Goal: Task Accomplishment & Management: Complete application form

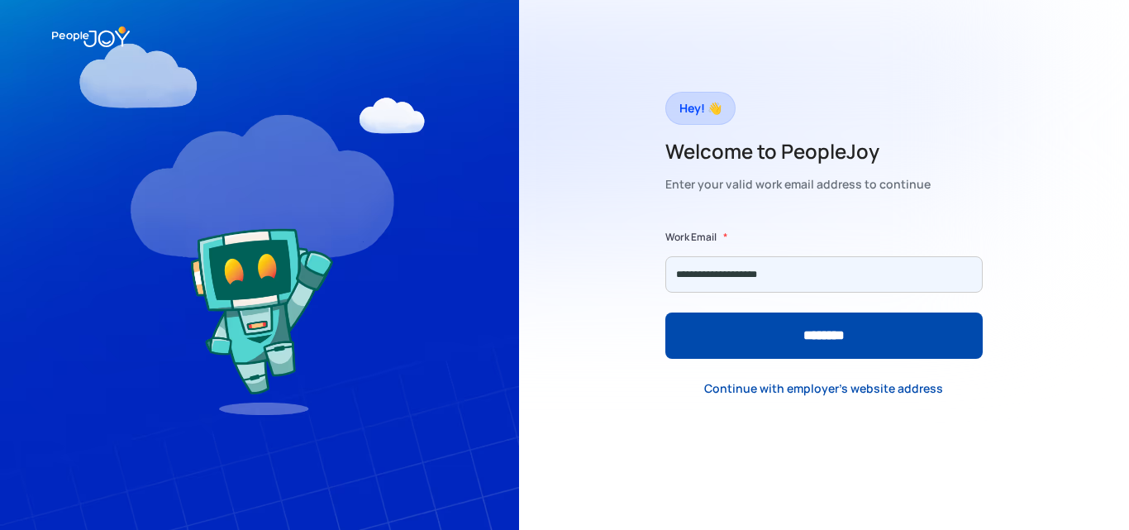
type input "**********"
click at [665, 312] on input "********" at bounding box center [823, 335] width 317 height 46
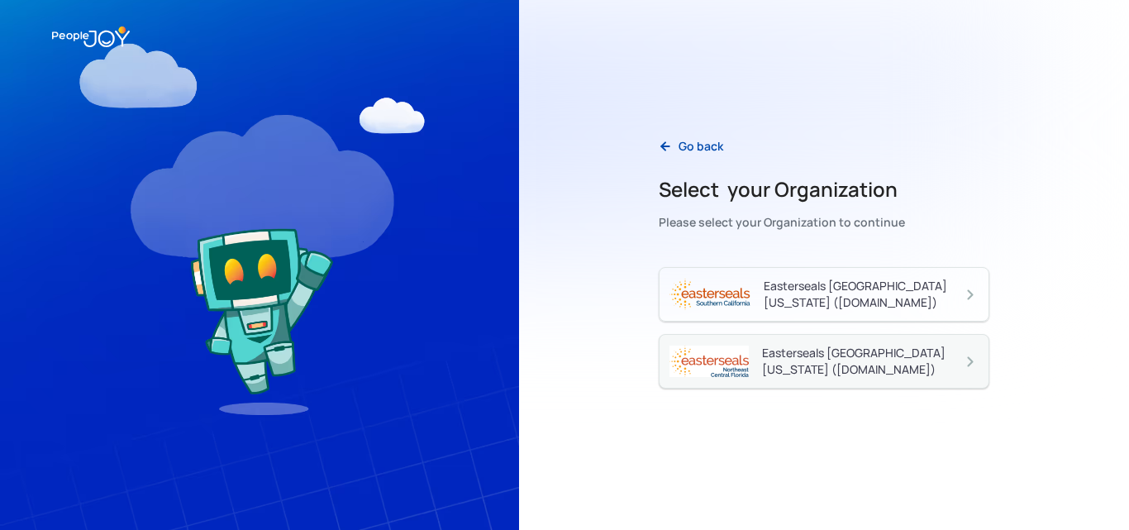
click at [835, 368] on div "Easterseals [GEOGRAPHIC_DATA][US_STATE] ([DOMAIN_NAME])" at bounding box center [862, 361] width 200 height 33
